Goal: Check status: Check status

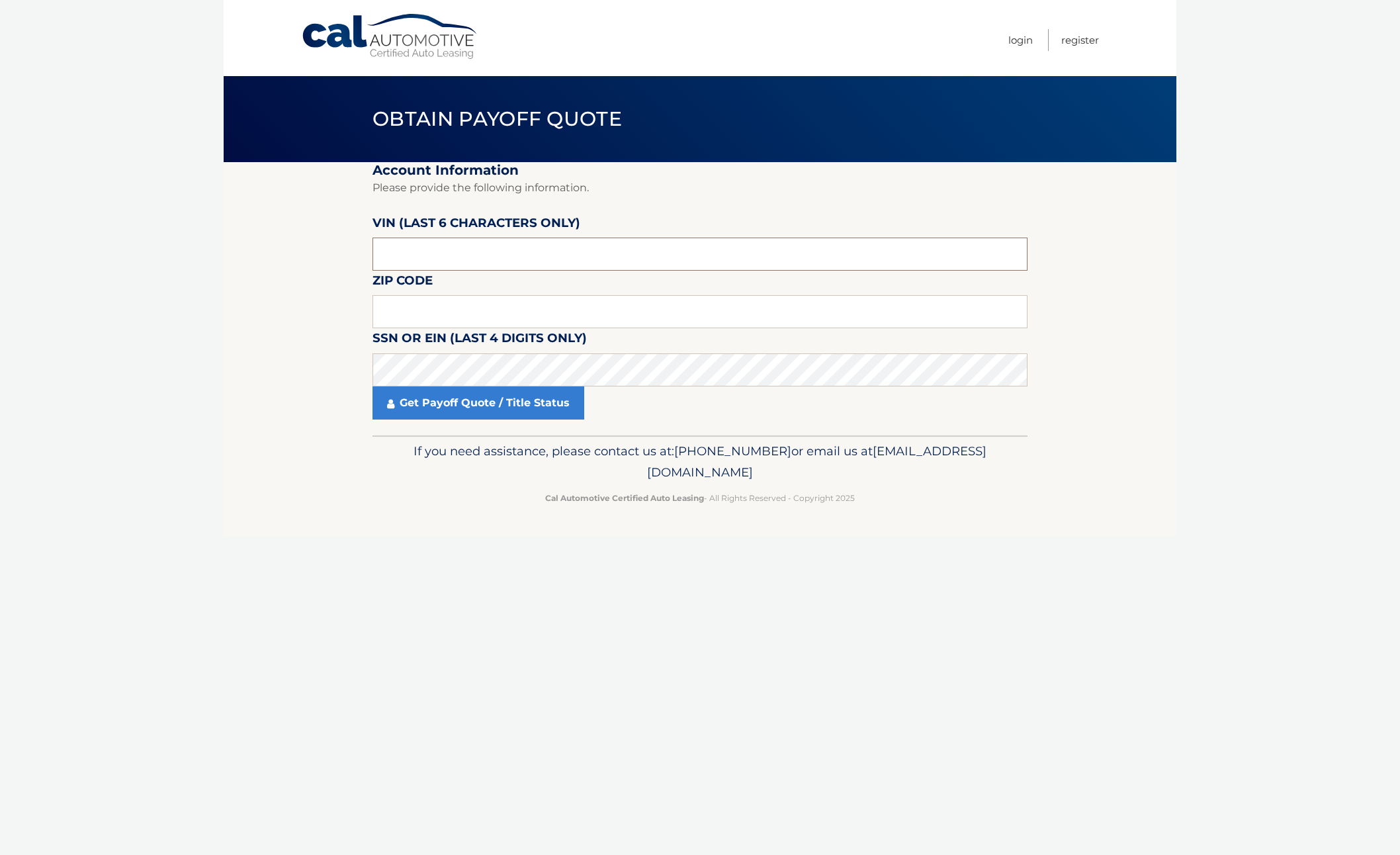
click at [500, 253] on input "text" at bounding box center [700, 254] width 655 height 33
click at [414, 314] on input "text" at bounding box center [700, 312] width 655 height 33
type input "11714"
click at [450, 408] on link "Get Payoff Quote / Title Status" at bounding box center [479, 403] width 212 height 33
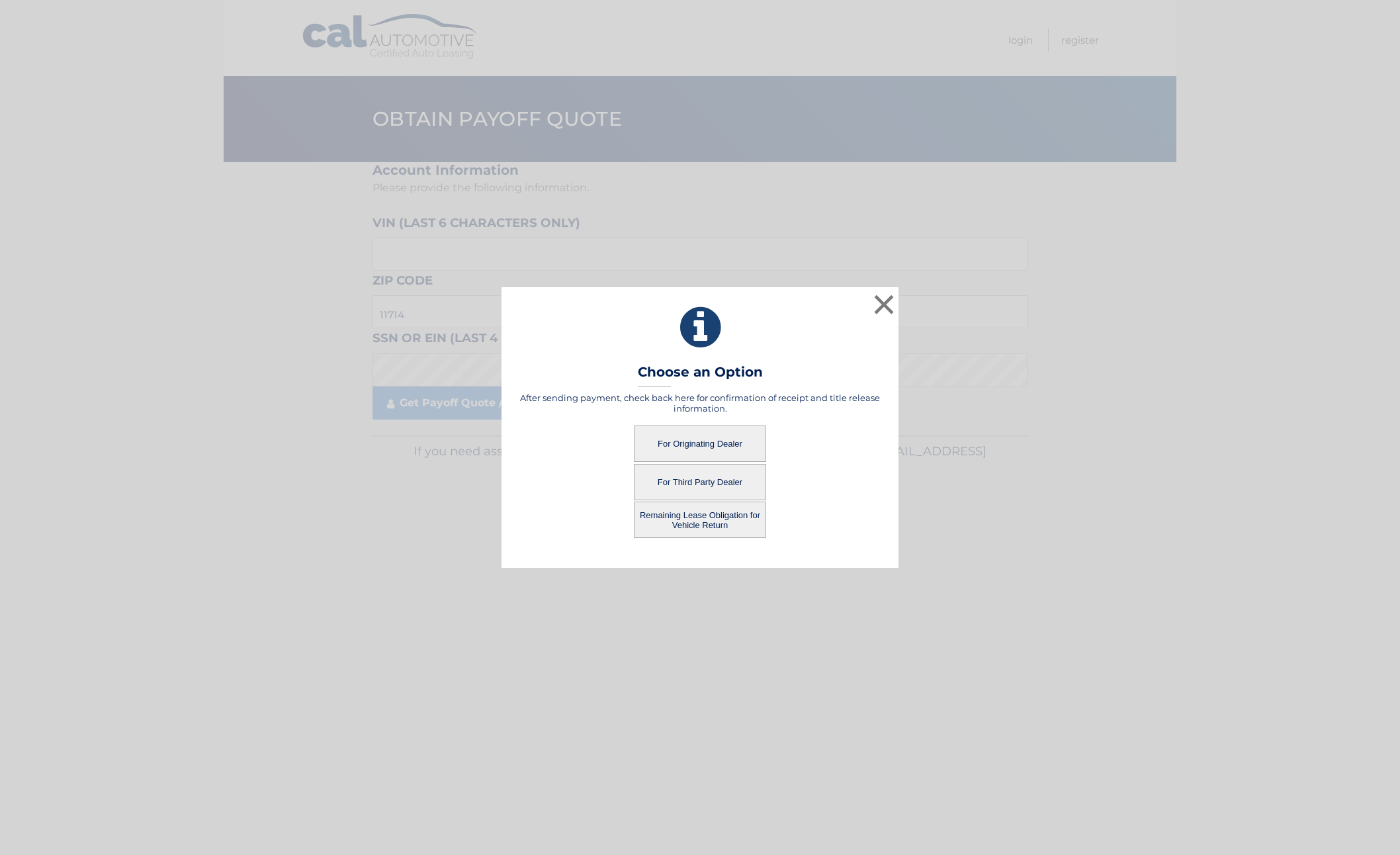
click at [691, 447] on button "For Originating Dealer" at bounding box center [700, 444] width 133 height 36
click at [692, 437] on button "For Originating Dealer" at bounding box center [700, 444] width 133 height 36
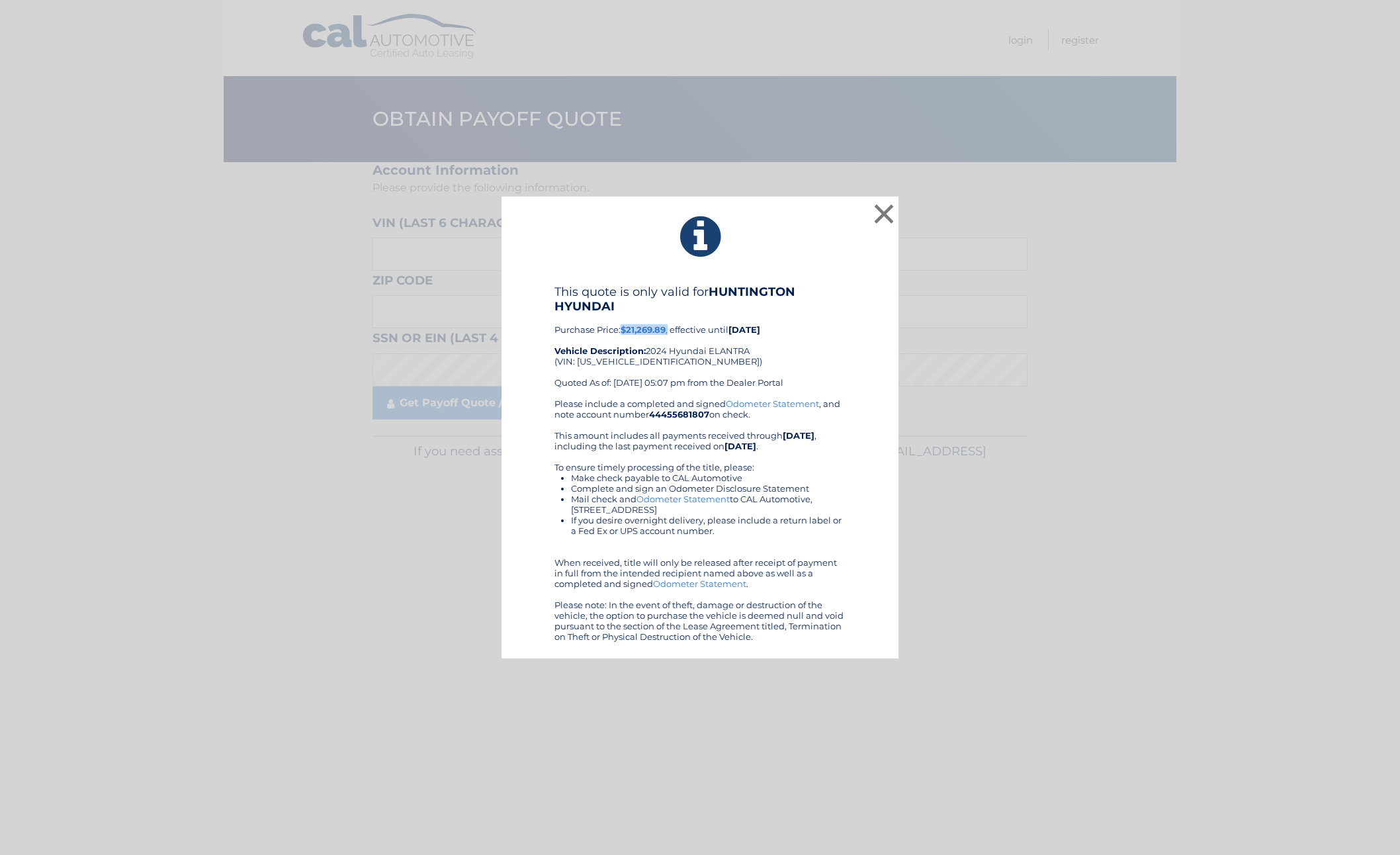
drag, startPoint x: 625, startPoint y: 328, endPoint x: 670, endPoint y: 328, distance: 45.0
click at [670, 328] on div "This quote is only valid for HUNTINGTON HYUNDAI Purchase Price: $21,269.89 , ef…" at bounding box center [700, 342] width 292 height 114
copy div "$21,269.89 ,"
click at [815, 391] on div "This quote is only valid for HUNTINGTON HYUNDAI Purchase Price: $21,269.89 , ef…" at bounding box center [700, 342] width 292 height 114
